Goal: Task Accomplishment & Management: Complete application form

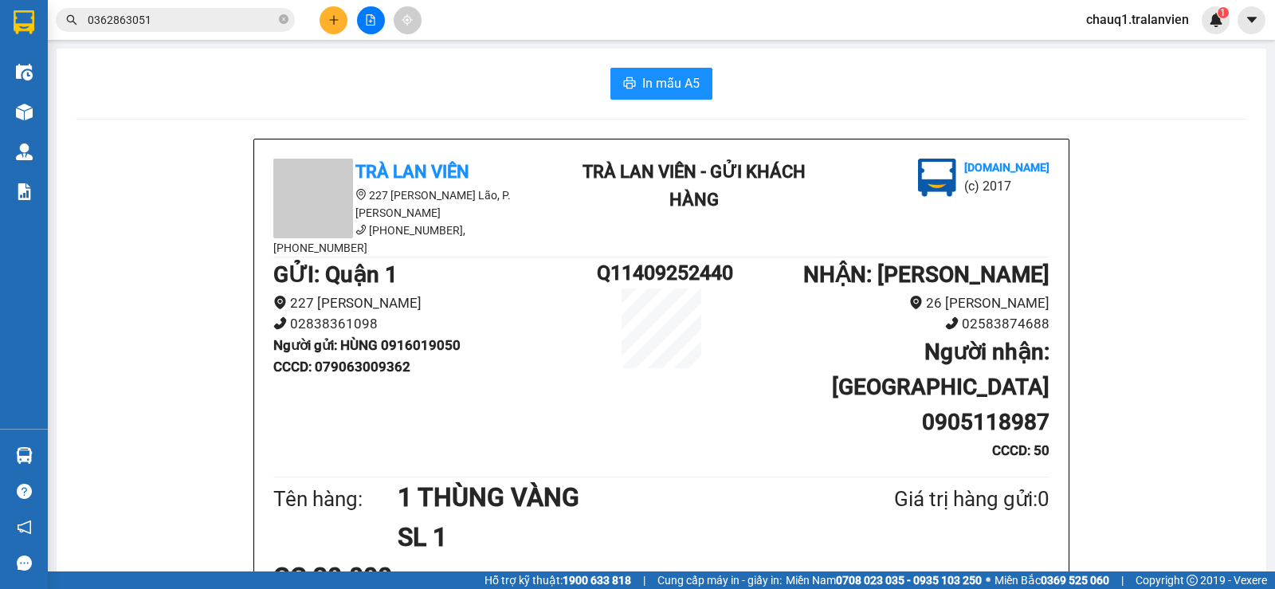
click at [331, 25] on button at bounding box center [333, 20] width 28 height 28
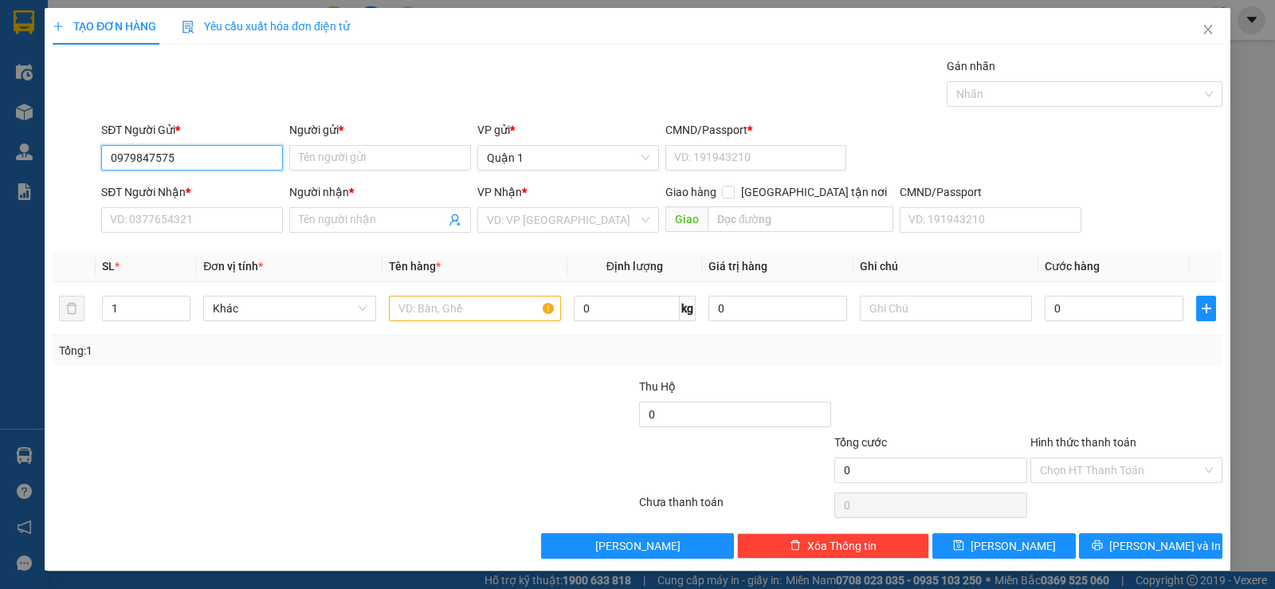
type input "0979847575"
click at [409, 143] on div "Người gửi *" at bounding box center [380, 133] width 182 height 24
click at [409, 164] on input "Người gửi *" at bounding box center [380, 157] width 182 height 25
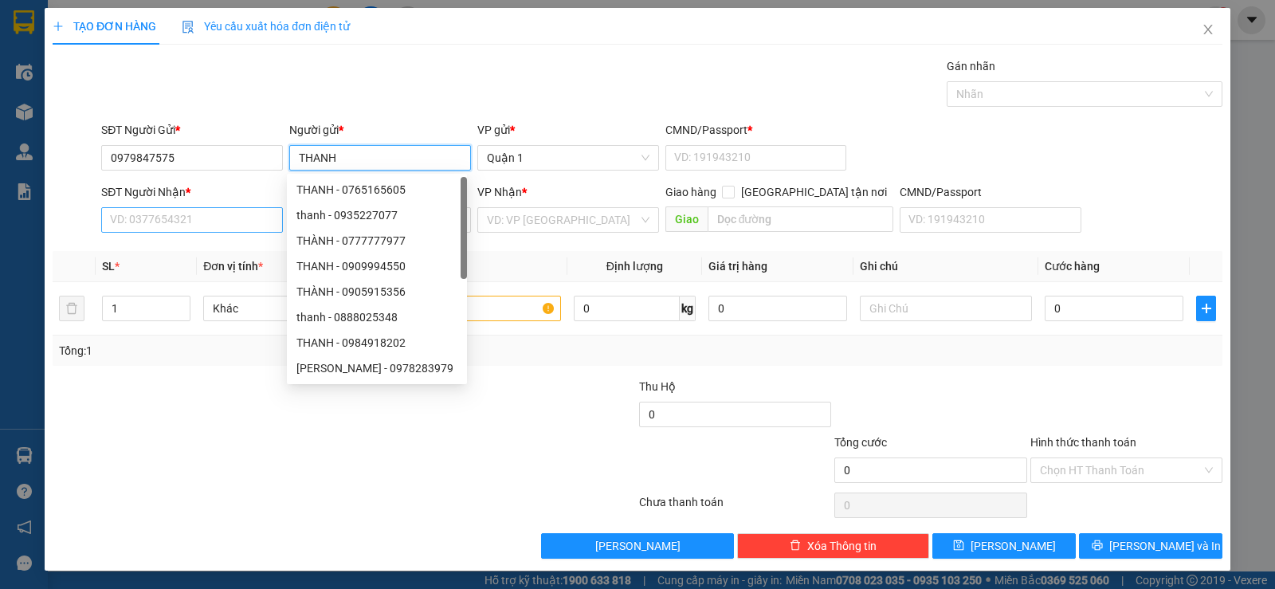
type input "THANH"
click at [124, 221] on input "SĐT Người Nhận *" at bounding box center [192, 219] width 182 height 25
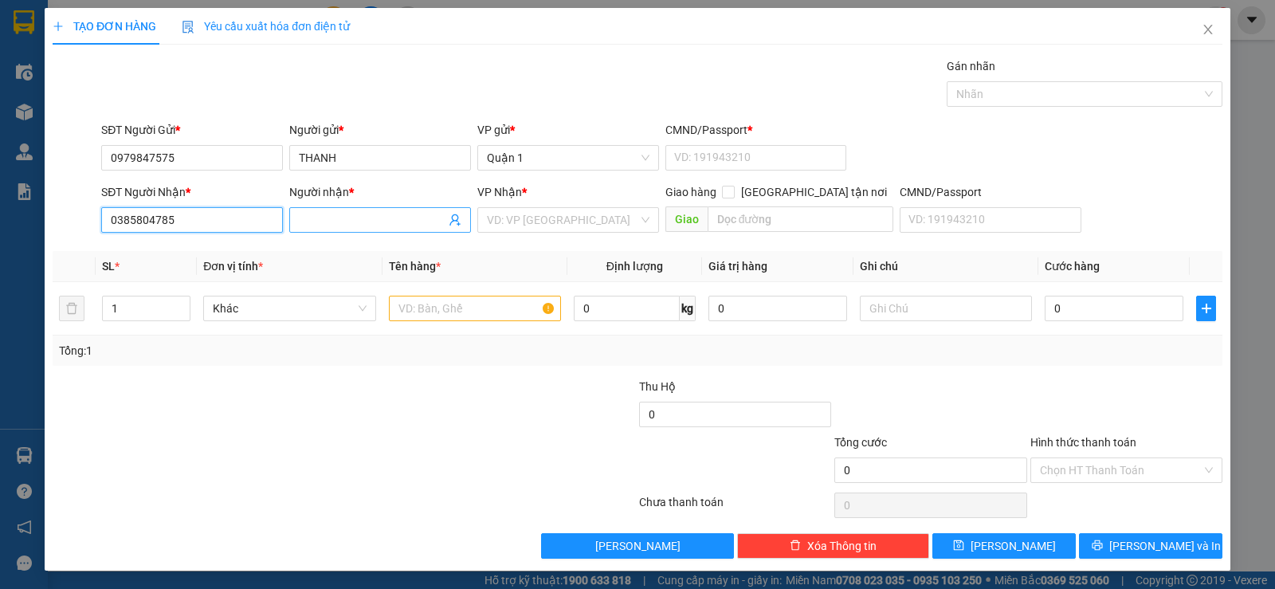
type input "0385804785"
click at [398, 212] on input "Người nhận *" at bounding box center [372, 220] width 147 height 18
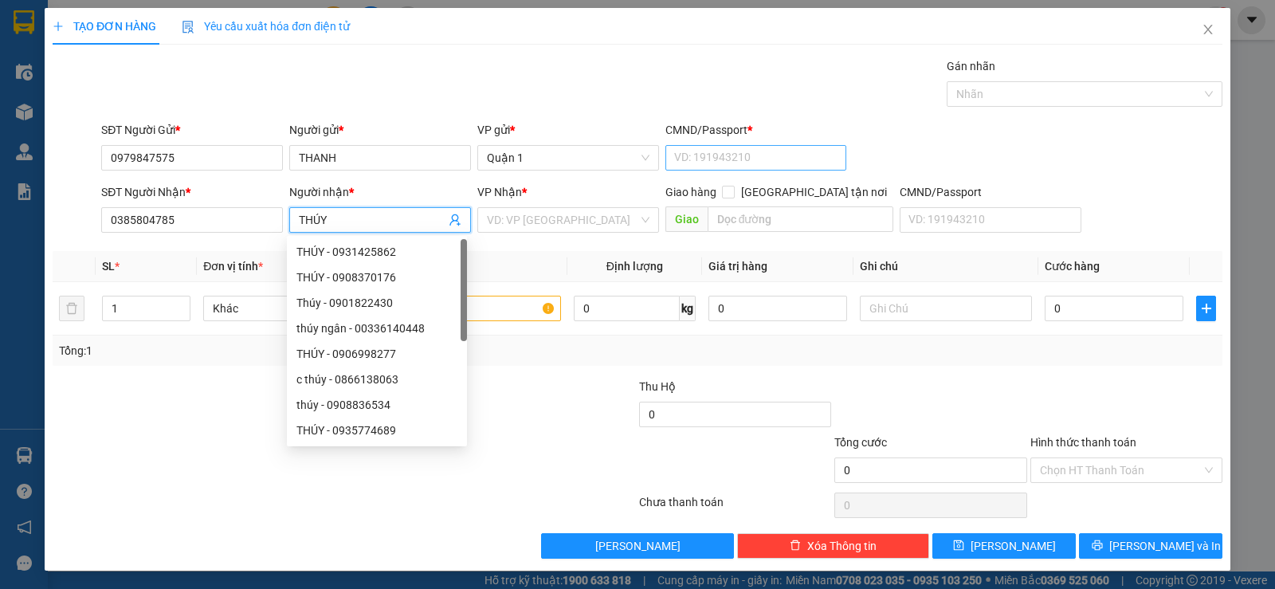
type input "THÚY"
click at [703, 159] on input "CMND/Passport *" at bounding box center [756, 157] width 182 height 25
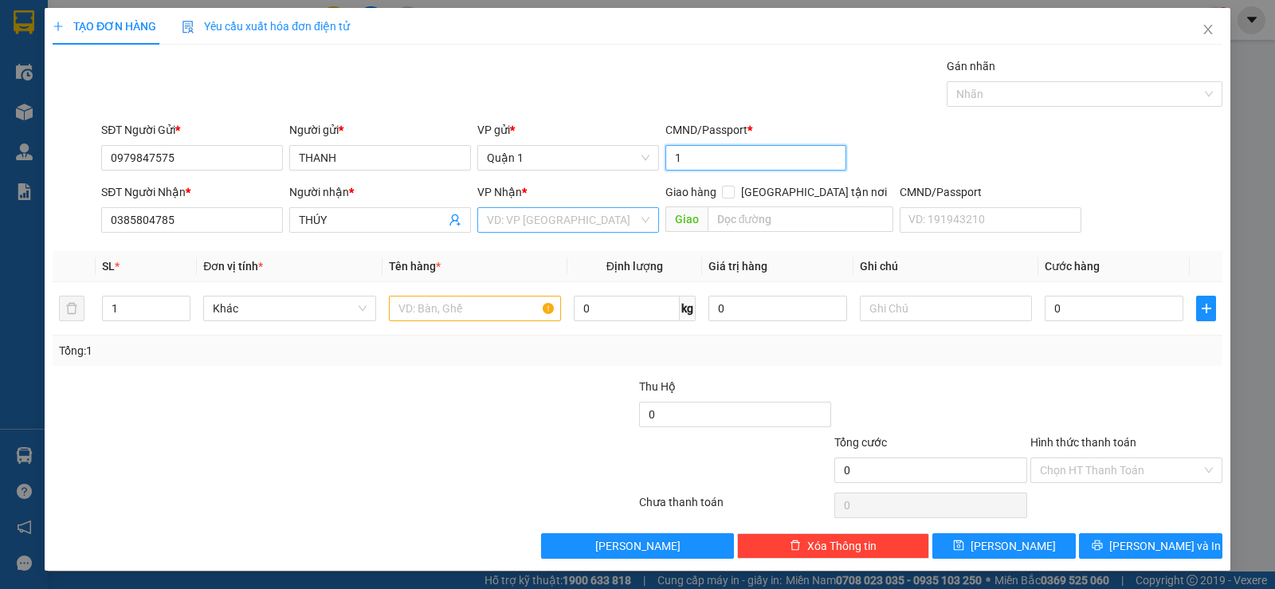
type input "1"
click at [558, 222] on input "search" at bounding box center [562, 220] width 151 height 24
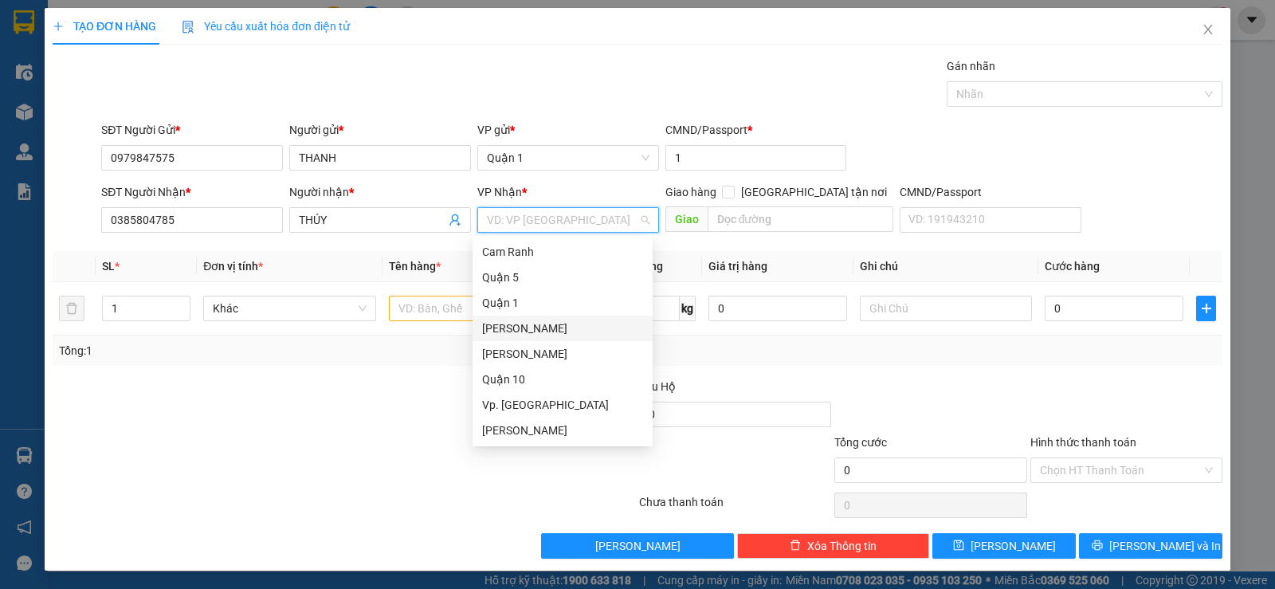
click at [525, 323] on div "[PERSON_NAME]" at bounding box center [562, 328] width 161 height 18
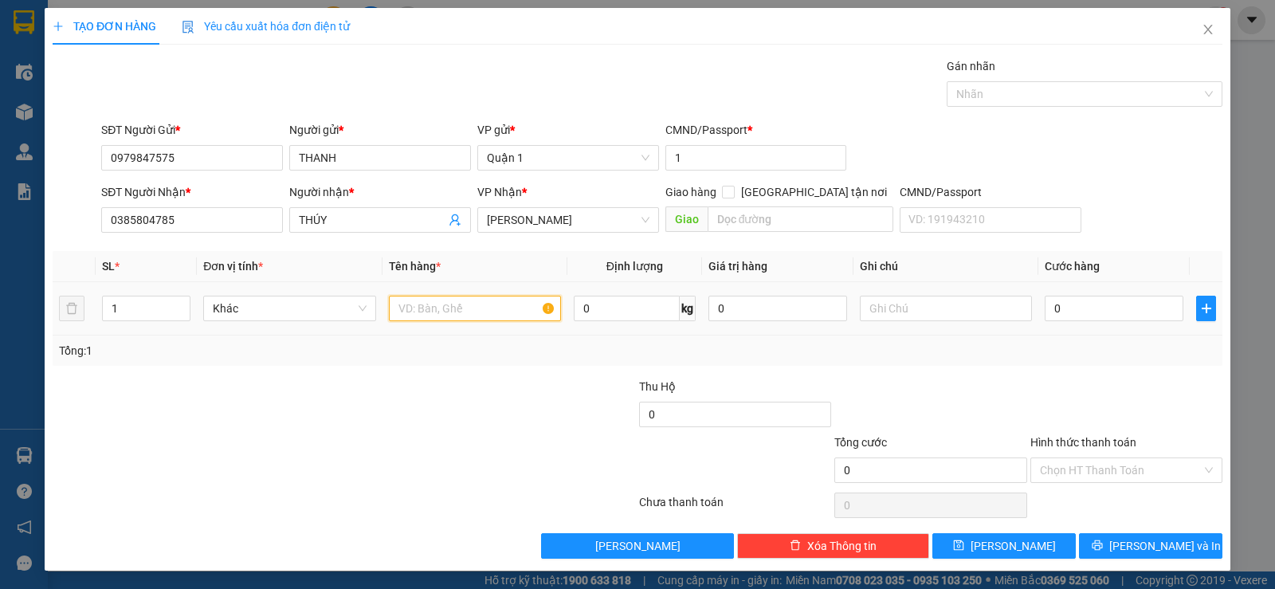
click at [454, 302] on input "text" at bounding box center [475, 308] width 172 height 25
type input "1 TX"
click at [1071, 303] on input "0" at bounding box center [1113, 308] width 139 height 25
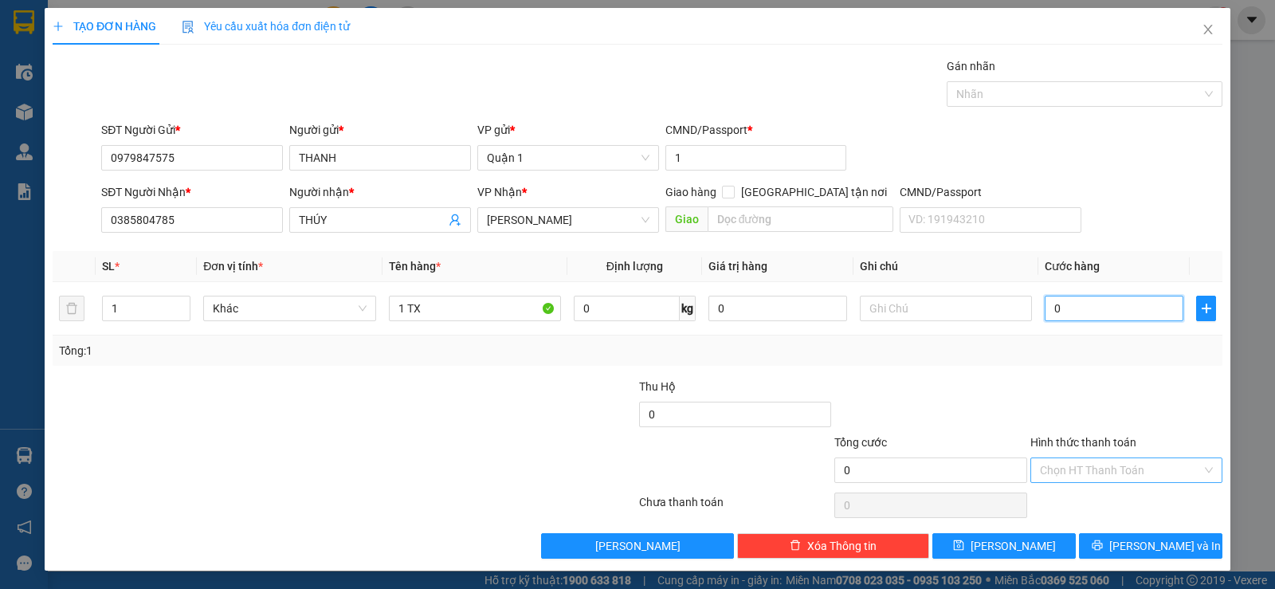
type input "4"
type input "45"
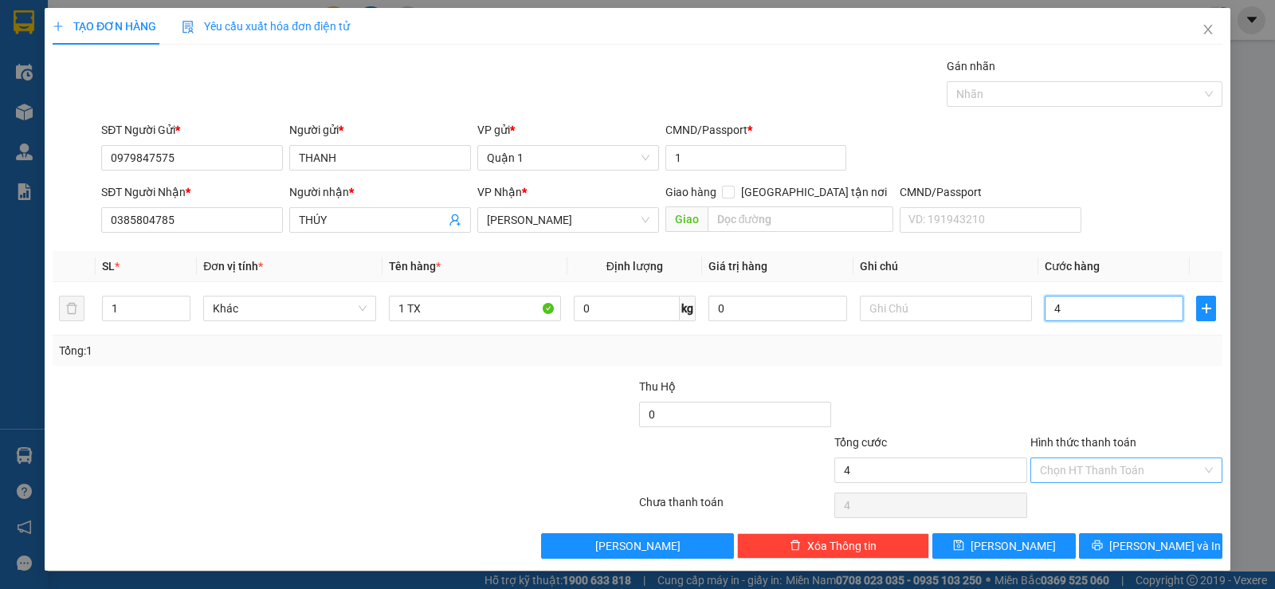
type input "45"
type input "4"
type input "0"
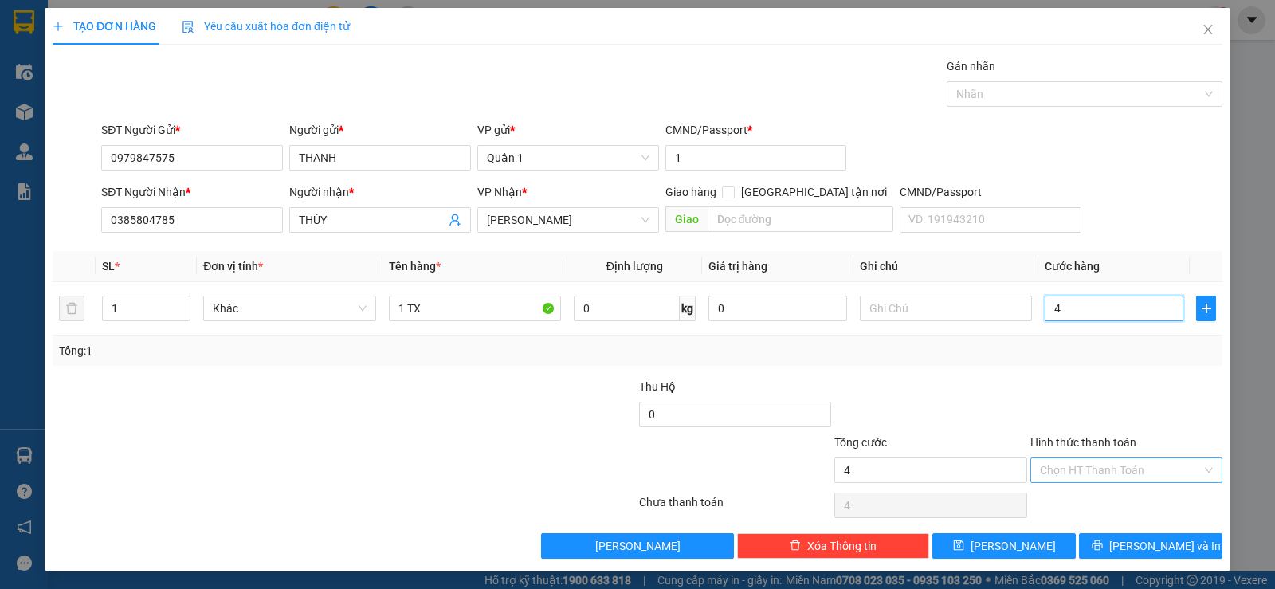
type input "0"
type input "05"
type input "5"
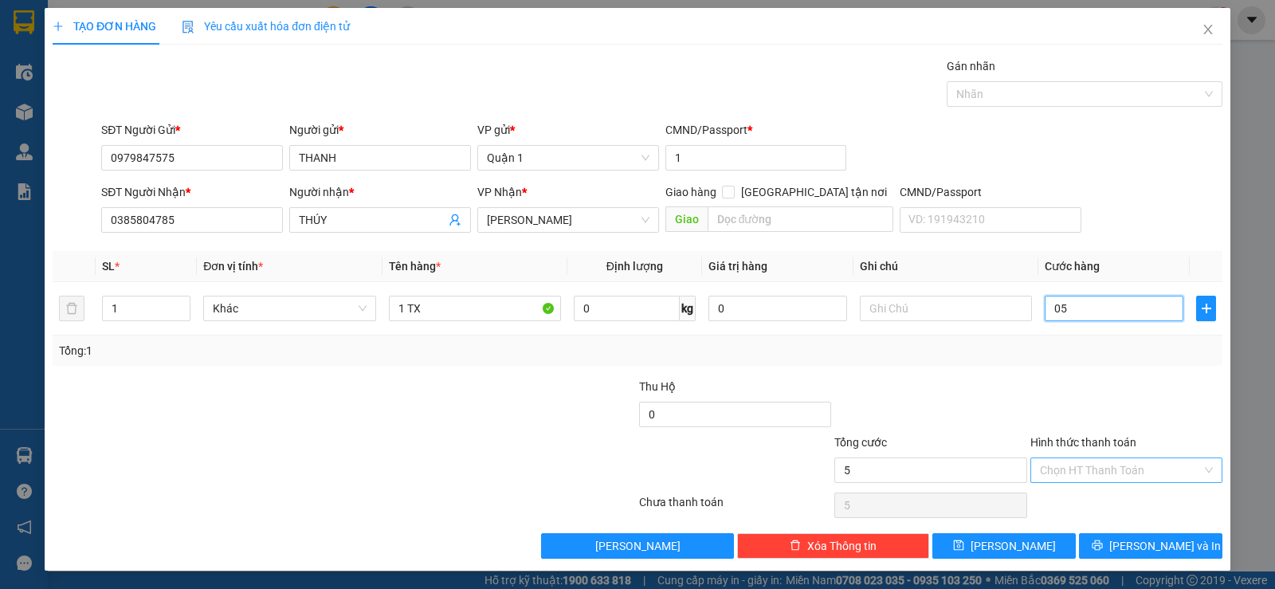
type input "050"
type input "50"
type input "50.000"
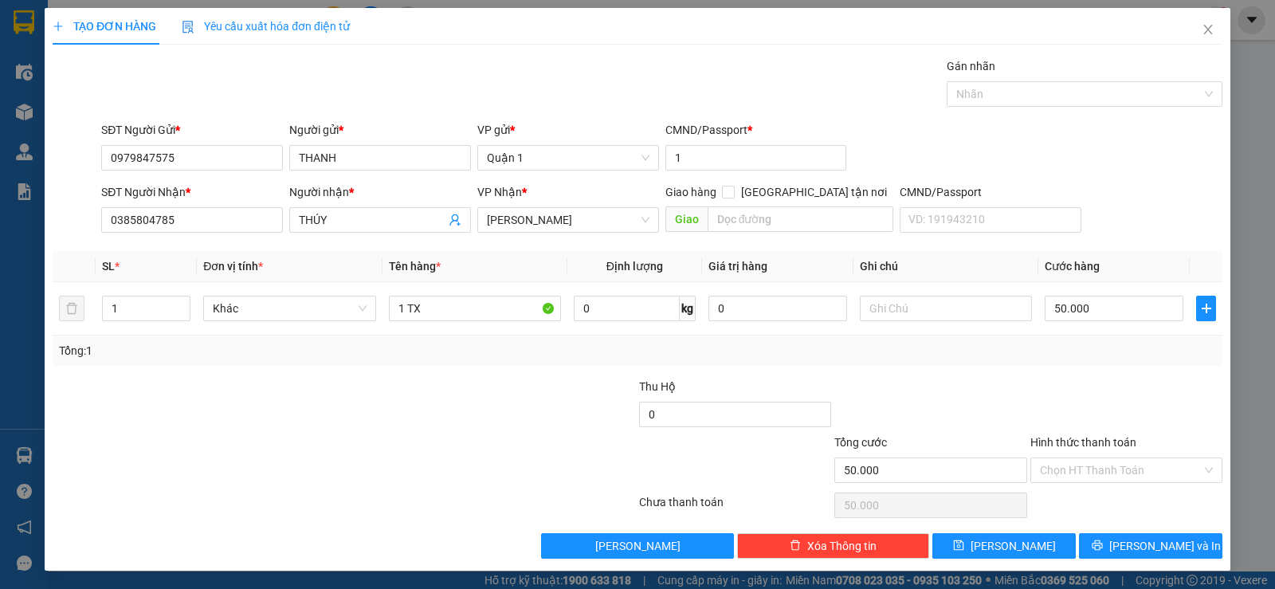
click at [891, 391] on div at bounding box center [930, 406] width 195 height 56
click at [1075, 467] on input "Hình thức thanh toán" at bounding box center [1121, 470] width 162 height 24
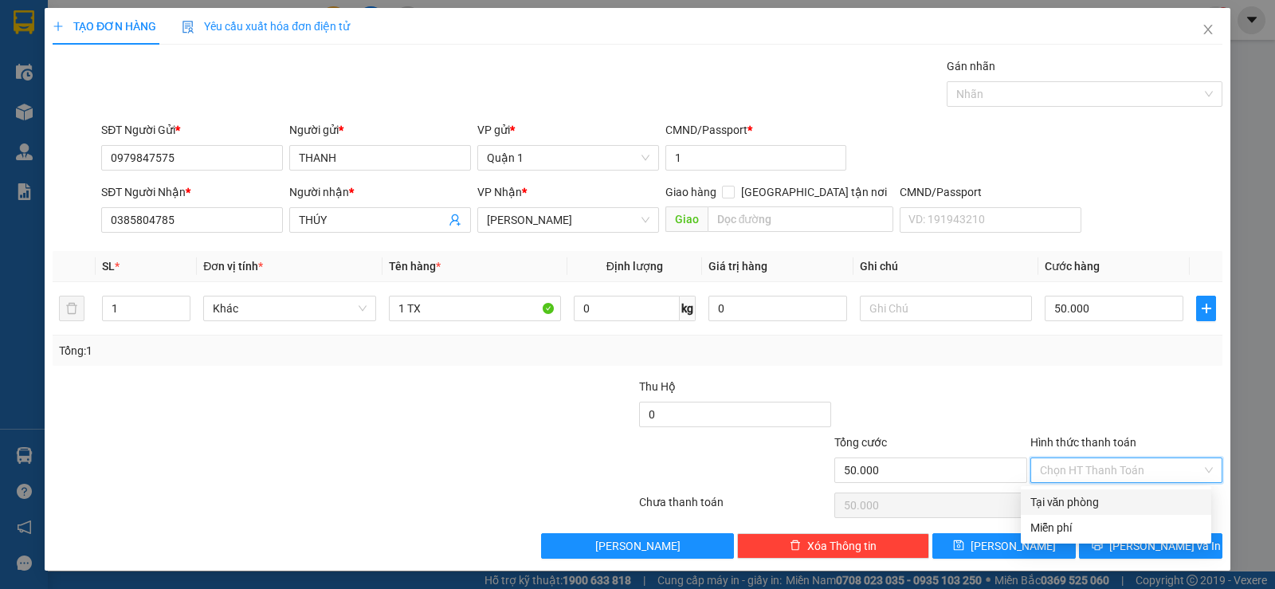
click at [1060, 496] on div "Tại văn phòng" at bounding box center [1115, 502] width 171 height 18
type input "0"
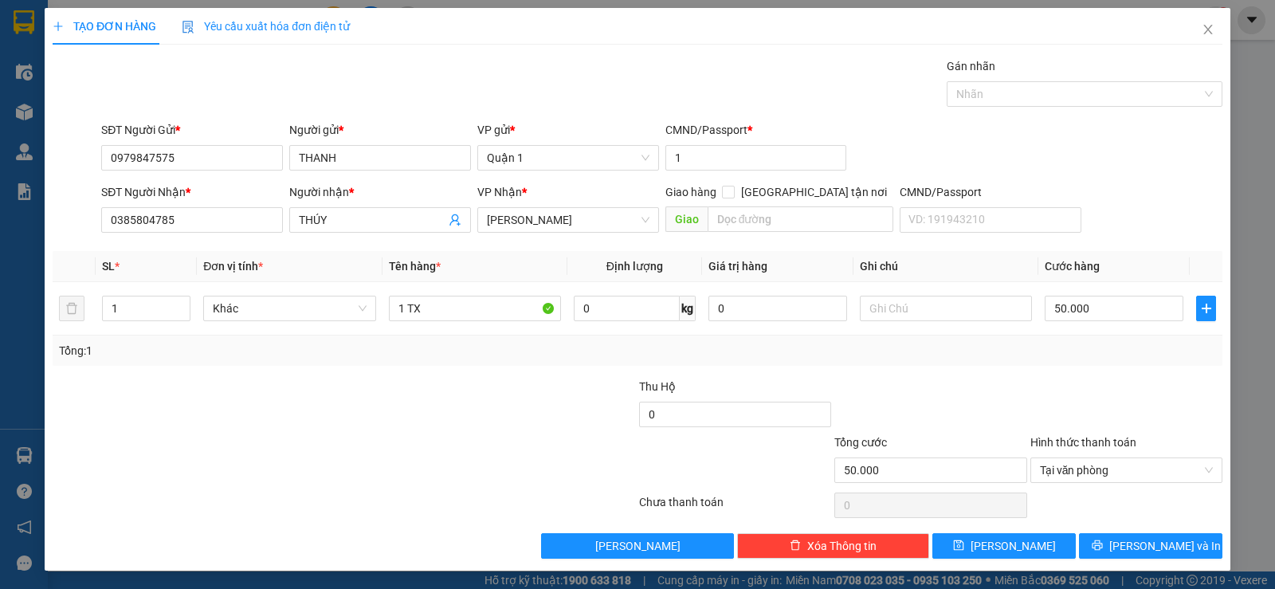
click at [988, 388] on div at bounding box center [930, 406] width 195 height 56
click at [216, 221] on input "0385804785" at bounding box center [192, 219] width 182 height 25
click at [217, 223] on input "0385804785" at bounding box center [192, 219] width 182 height 25
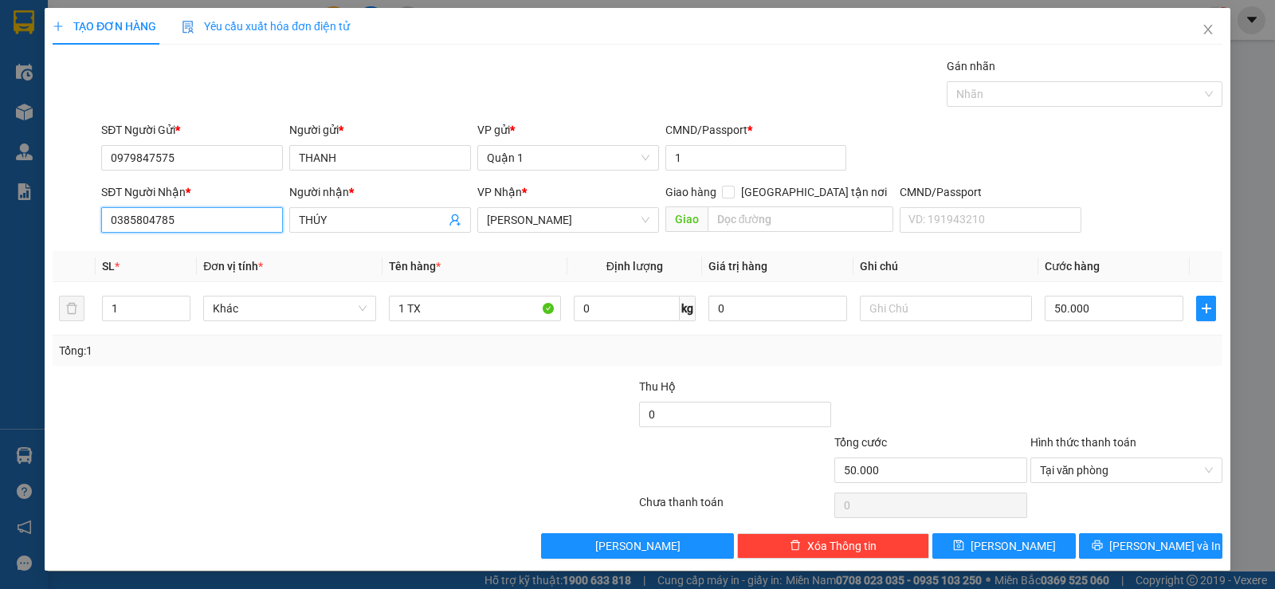
click at [217, 223] on input "0385804785" at bounding box center [192, 219] width 182 height 25
type input "0355854708"
click at [334, 252] on th "Đơn vị tính *" at bounding box center [289, 266] width 185 height 31
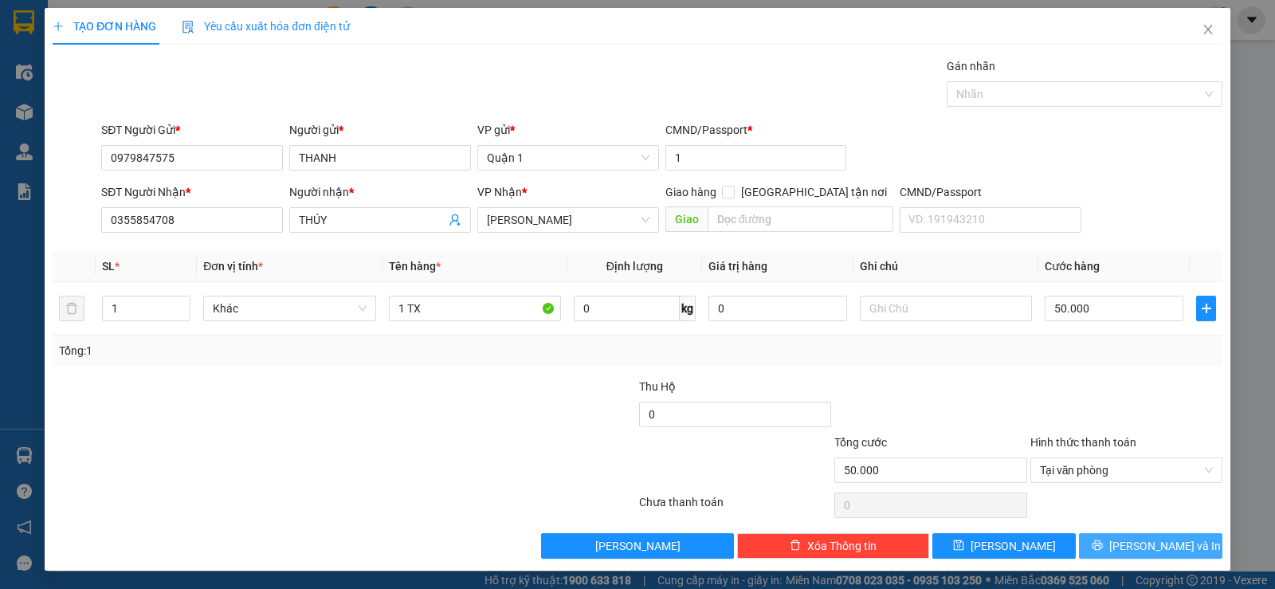
drag, startPoint x: 1141, startPoint y: 547, endPoint x: 1130, endPoint y: 535, distance: 16.9
click at [1140, 547] on span "[PERSON_NAME] và In" at bounding box center [1165, 546] width 112 height 18
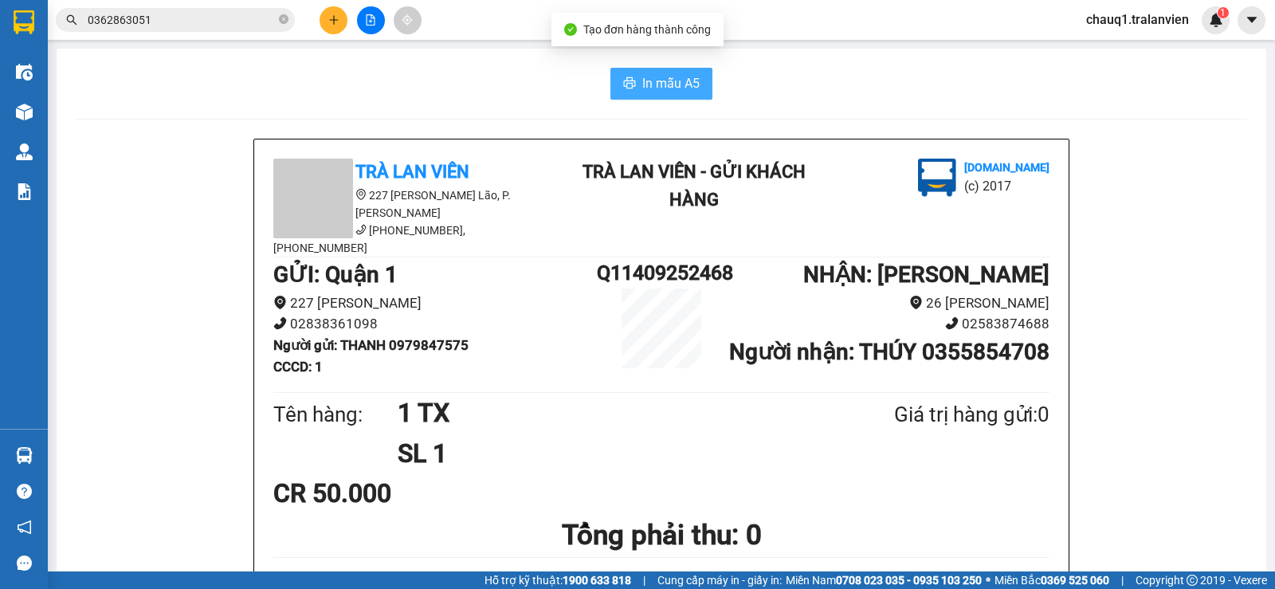
click at [630, 87] on button "In mẫu A5" at bounding box center [661, 84] width 102 height 32
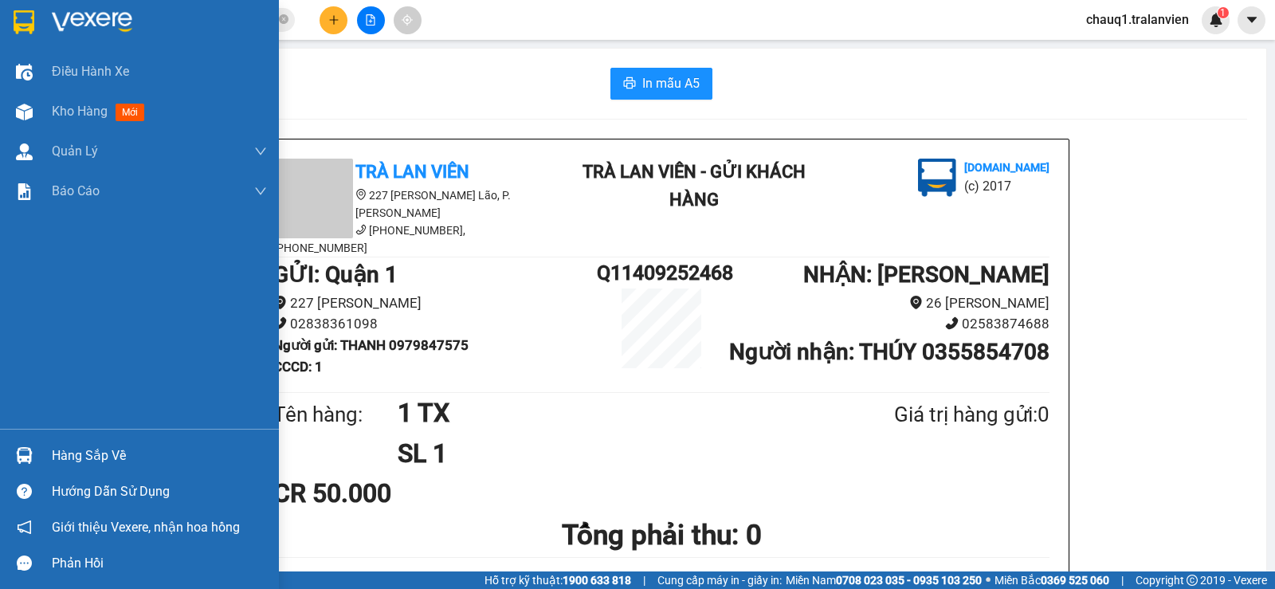
drag, startPoint x: 19, startPoint y: 20, endPoint x: 27, endPoint y: 23, distance: 8.6
click at [22, 22] on img at bounding box center [24, 22] width 21 height 24
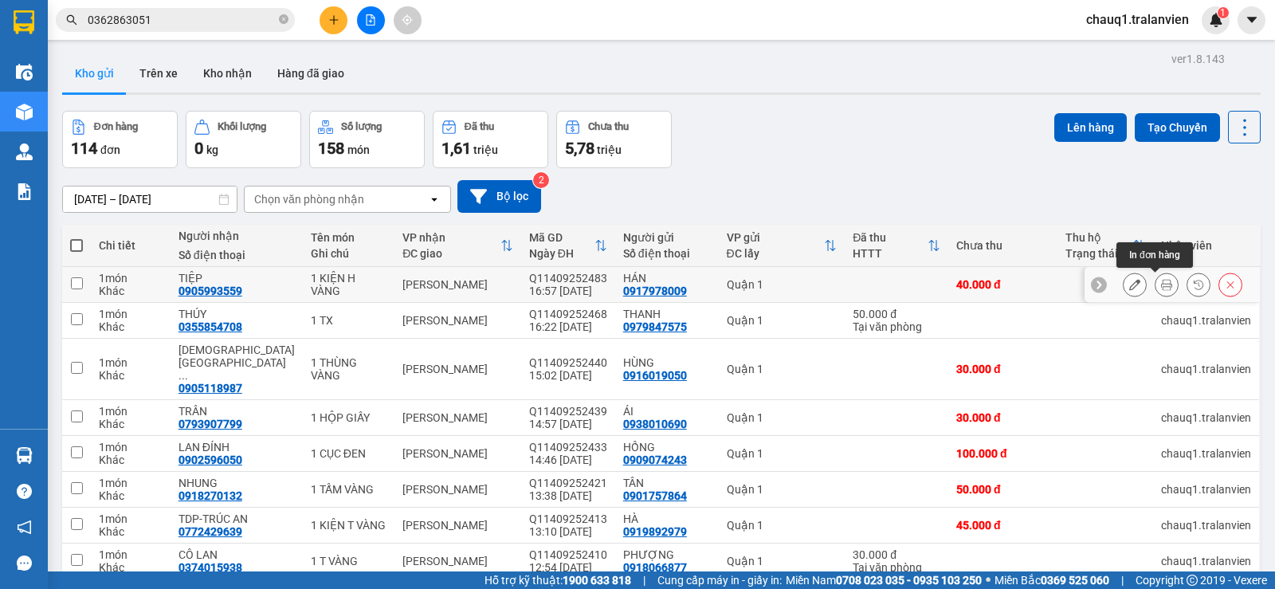
click at [1155, 291] on button at bounding box center [1166, 285] width 22 height 28
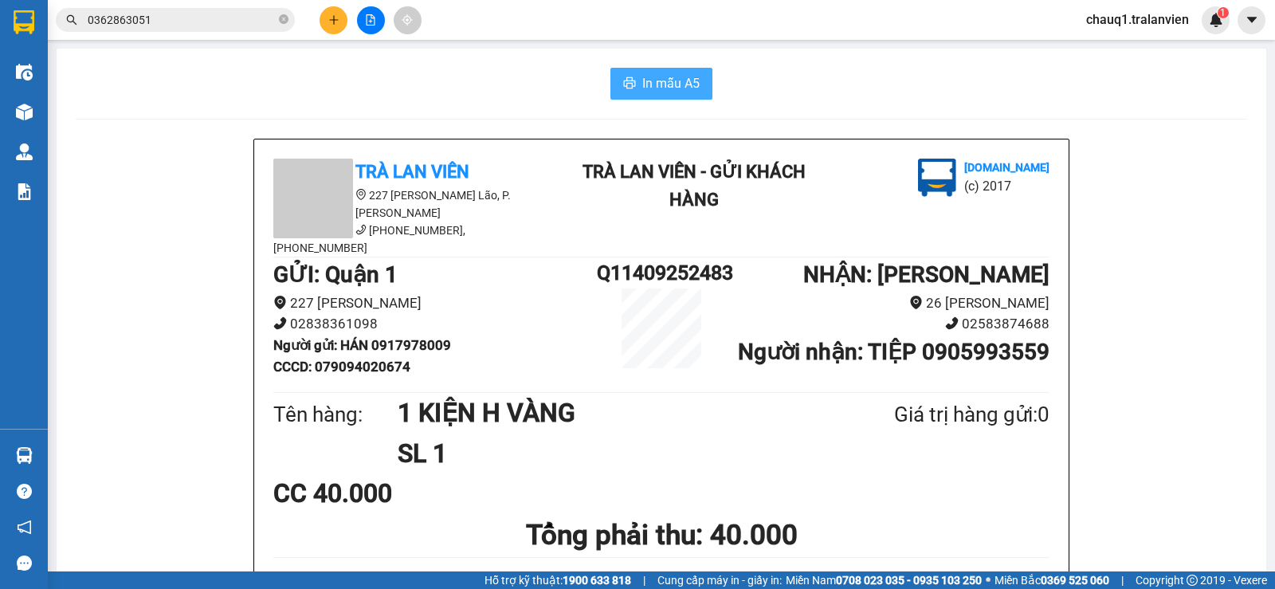
click at [676, 85] on span "In mẫu A5" at bounding box center [670, 83] width 57 height 20
